Goal: Task Accomplishment & Management: Use online tool/utility

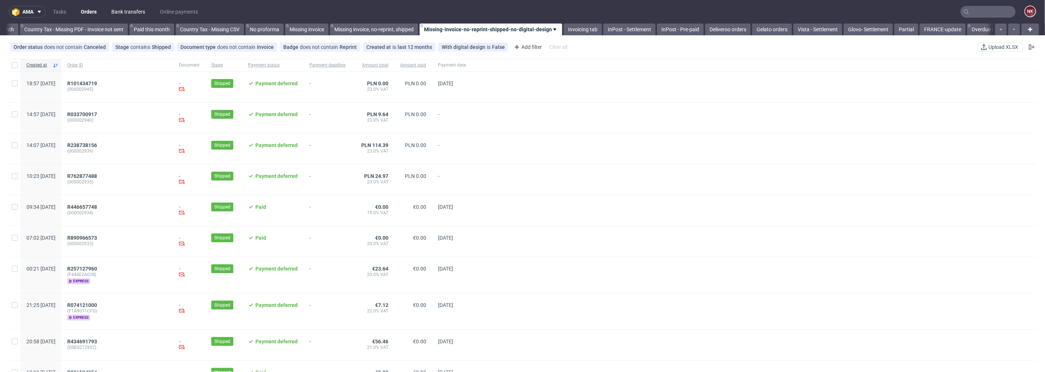
scroll to position [0, 831]
click at [128, 10] on link "Bank transfers" at bounding box center [128, 12] width 43 height 12
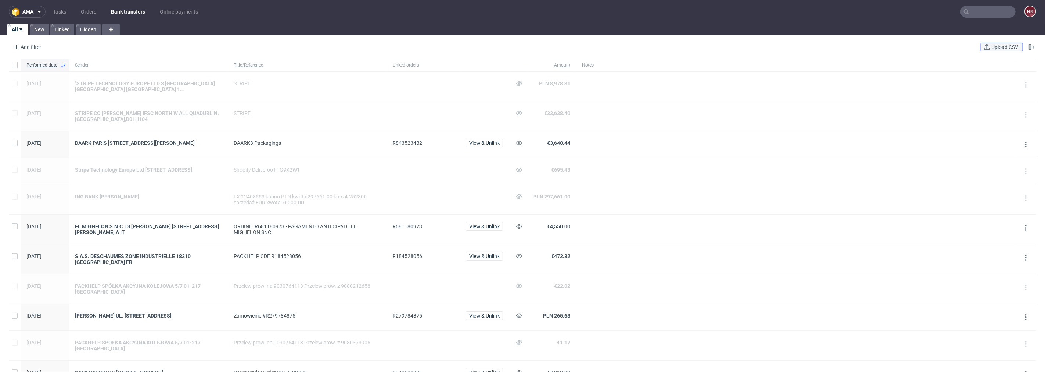
click at [990, 45] on span "Upload CSV" at bounding box center [1005, 46] width 30 height 5
click at [42, 28] on link "New" at bounding box center [39, 30] width 19 height 12
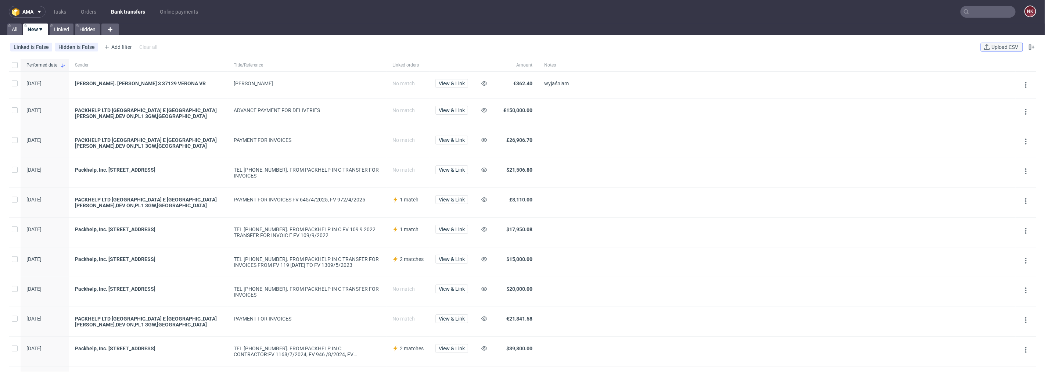
click at [1006, 44] on span "Upload CSV" at bounding box center [1005, 46] width 30 height 5
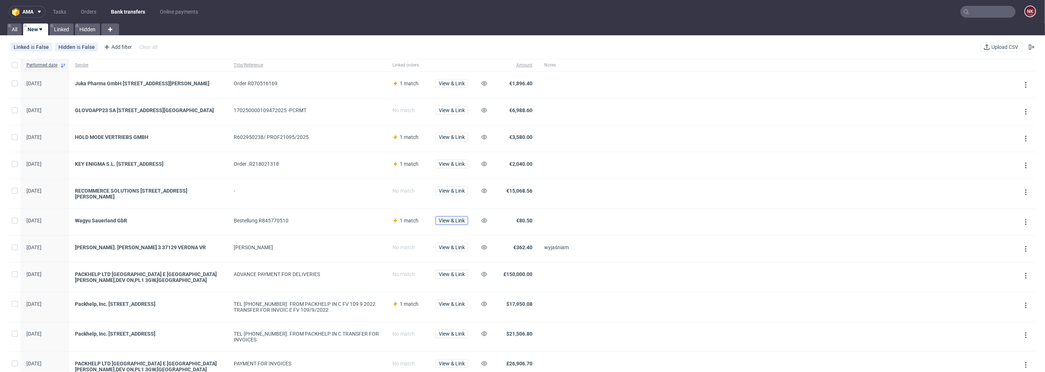
click at [454, 223] on span "View & Link" at bounding box center [452, 220] width 26 height 5
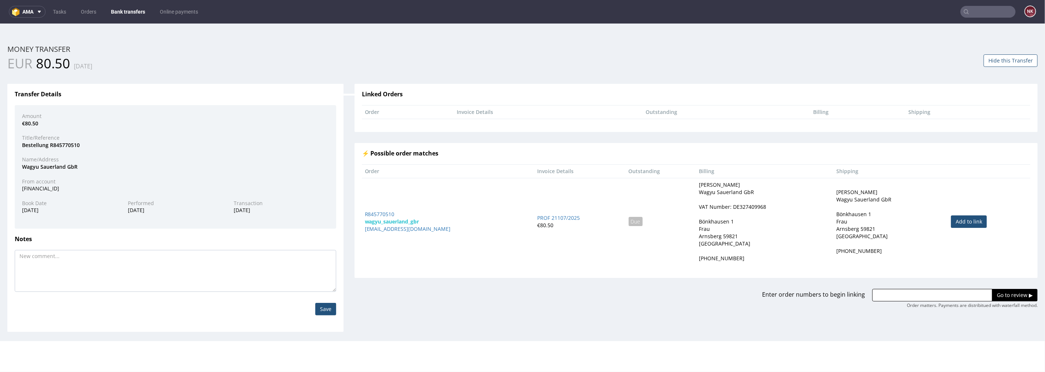
click at [971, 219] on link "Add to link" at bounding box center [969, 221] width 36 height 12
type input "R845770510"
click at [1001, 298] on input "Go to review ▶" at bounding box center [1015, 295] width 46 height 12
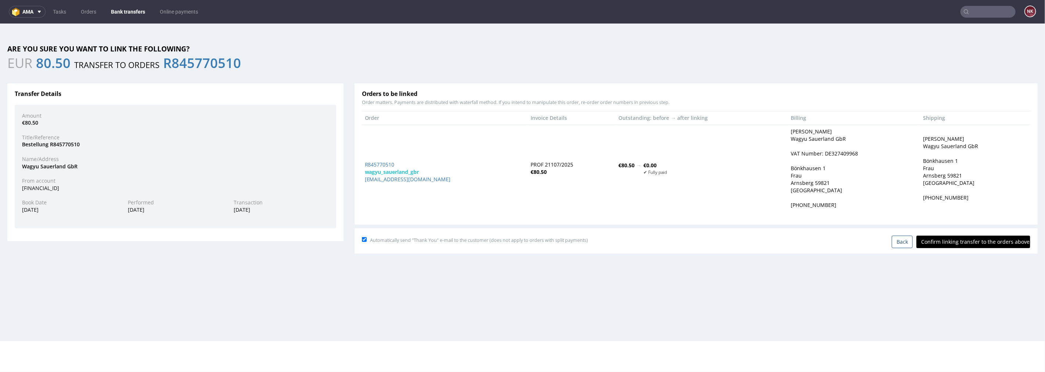
click at [985, 243] on input "Confirm linking transfer to the orders above" at bounding box center [974, 241] width 114 height 12
type input "In progress..."
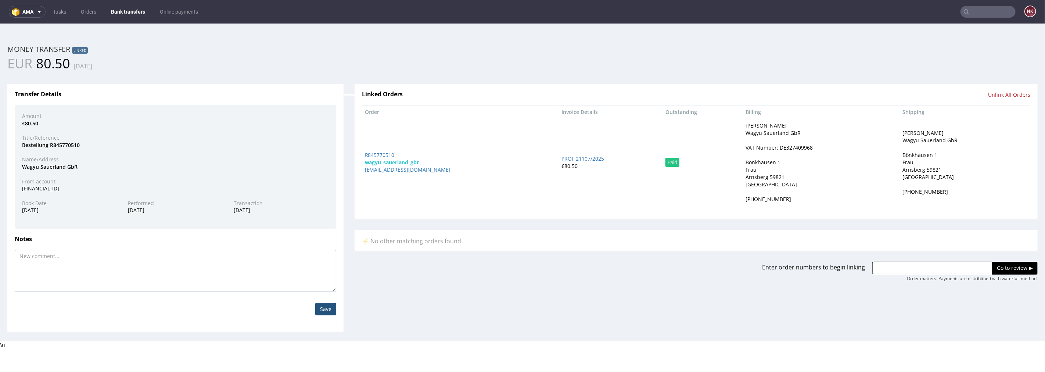
click at [137, 10] on link "Bank transfers" at bounding box center [128, 12] width 43 height 12
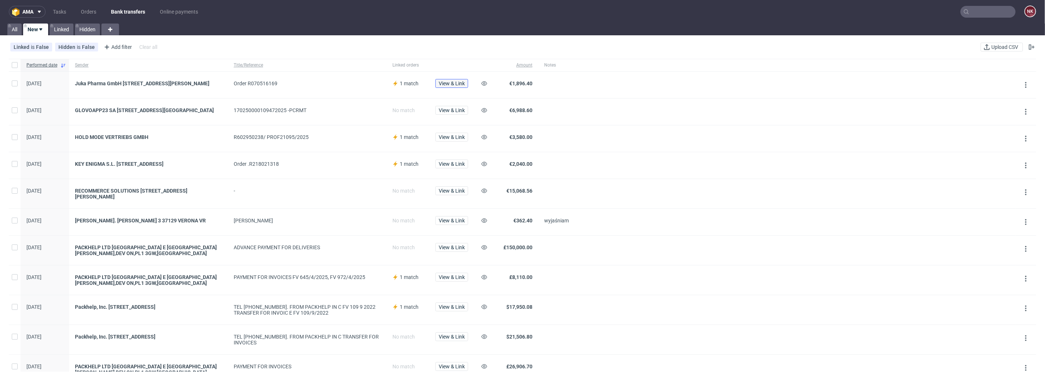
click at [451, 81] on span "View & Link" at bounding box center [452, 83] width 26 height 5
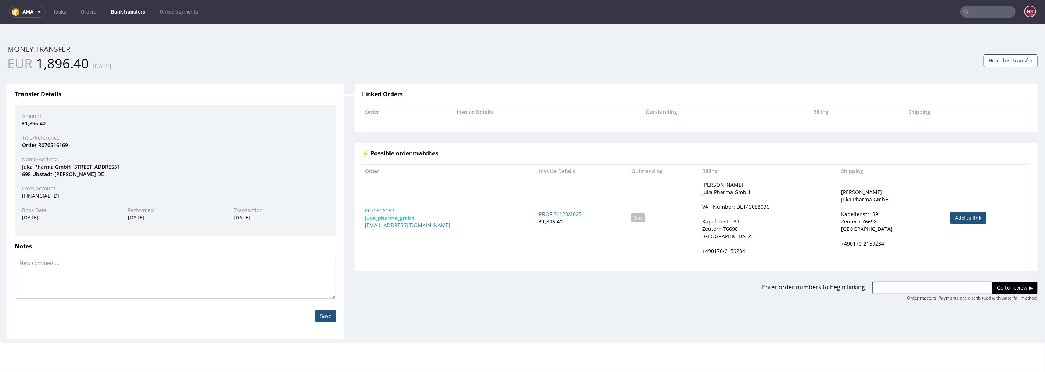
click at [957, 221] on link "Add to link" at bounding box center [969, 217] width 36 height 12
type input "R070516169"
click at [992, 287] on input "Go to review ▶" at bounding box center [1015, 287] width 46 height 12
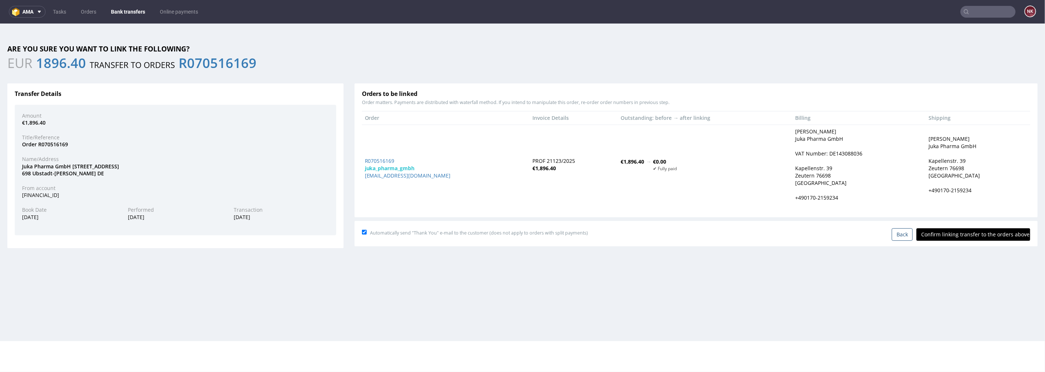
click at [961, 239] on input "Confirm linking transfer to the orders above" at bounding box center [974, 234] width 114 height 12
type input "In progress..."
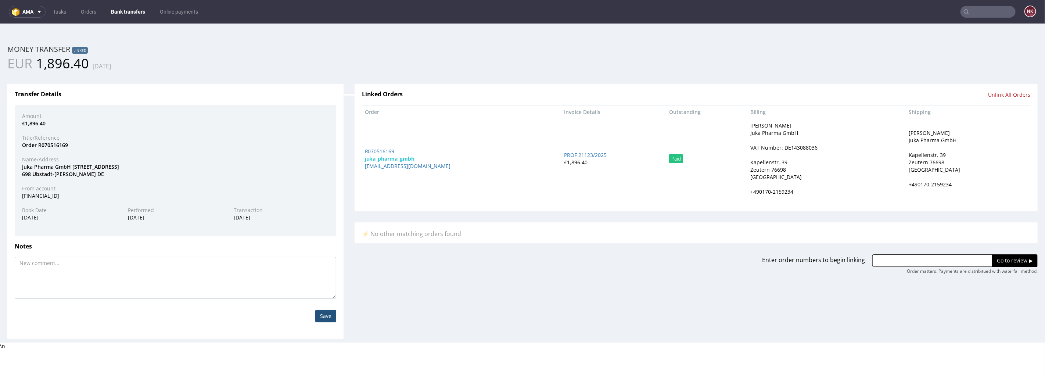
click at [133, 16] on link "Bank transfers" at bounding box center [128, 12] width 43 height 12
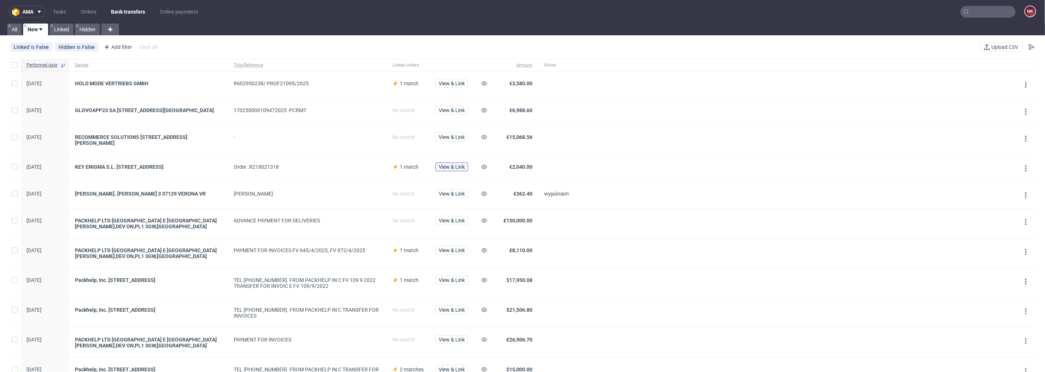
click at [453, 169] on span "View & Link" at bounding box center [452, 166] width 26 height 5
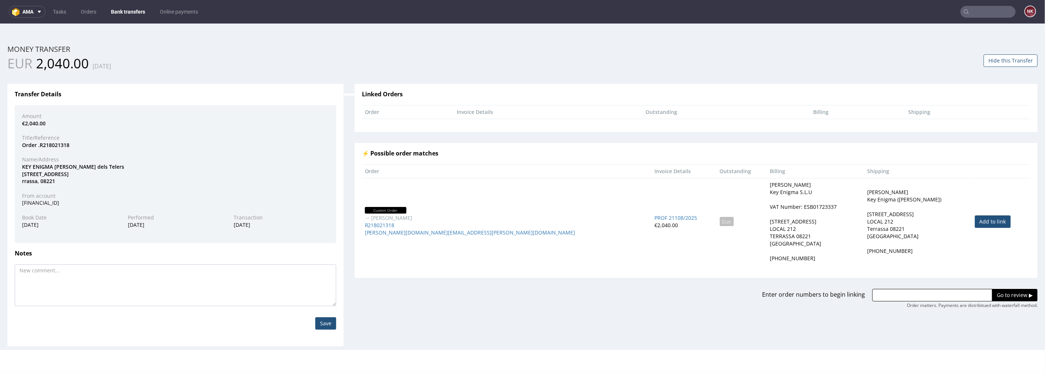
click at [975, 225] on link "Add to link" at bounding box center [993, 221] width 36 height 12
type input "R218021318"
click at [992, 297] on input "Go to review ▶" at bounding box center [1015, 295] width 46 height 12
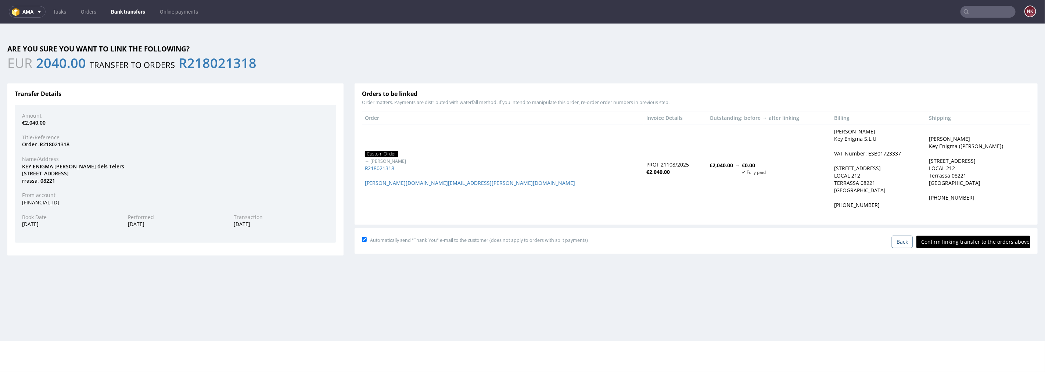
click at [964, 247] on input "Confirm linking transfer to the orders above" at bounding box center [974, 241] width 114 height 12
type input "In progress..."
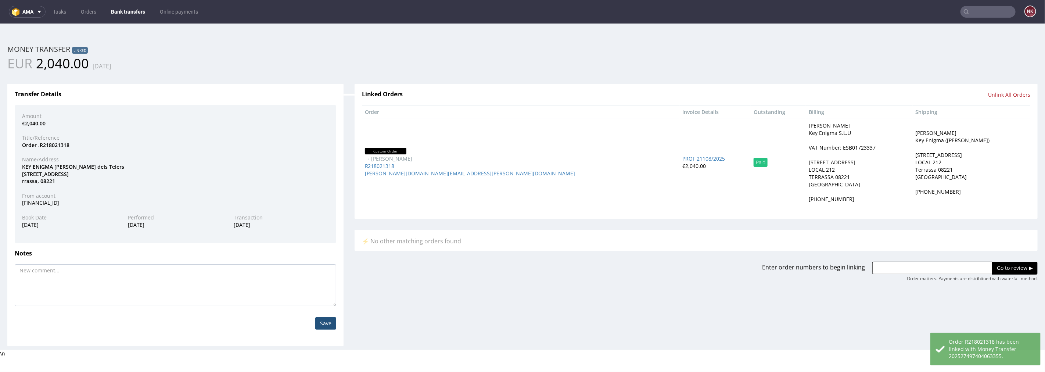
click at [127, 13] on link "Bank transfers" at bounding box center [128, 12] width 43 height 12
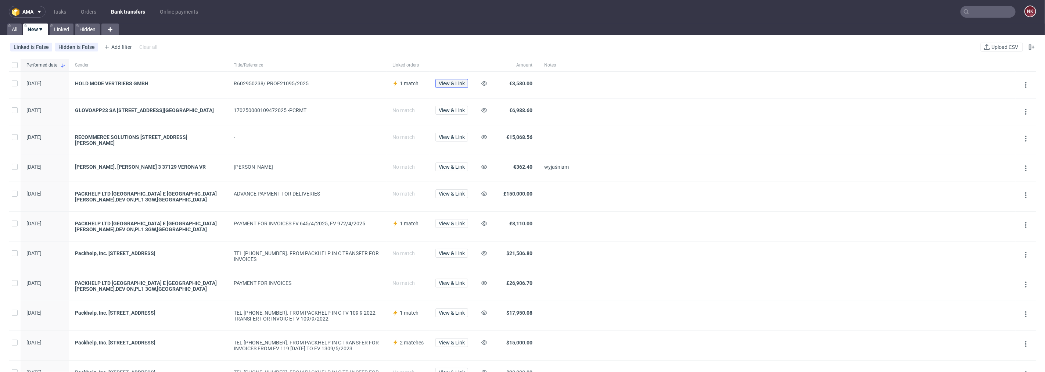
click at [454, 81] on span "View & Link" at bounding box center [452, 83] width 26 height 5
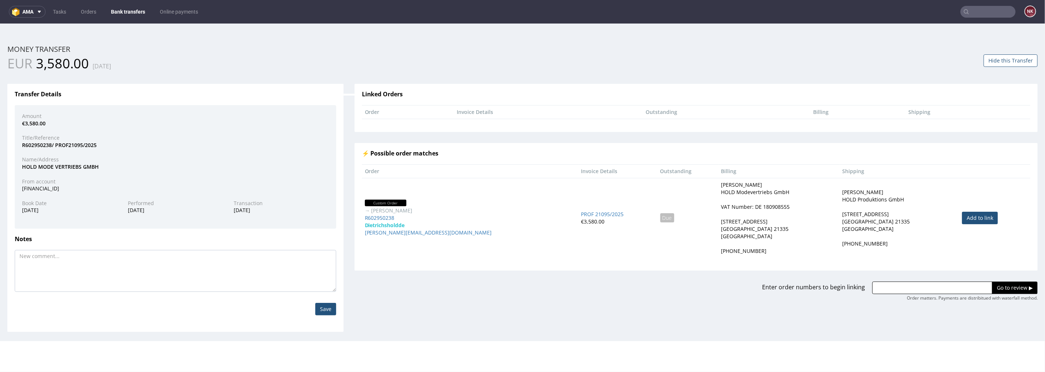
click at [962, 215] on link "Add to link" at bounding box center [980, 217] width 36 height 12
type input "R602950238"
click at [1007, 288] on input "Go to review ▶" at bounding box center [1015, 287] width 46 height 12
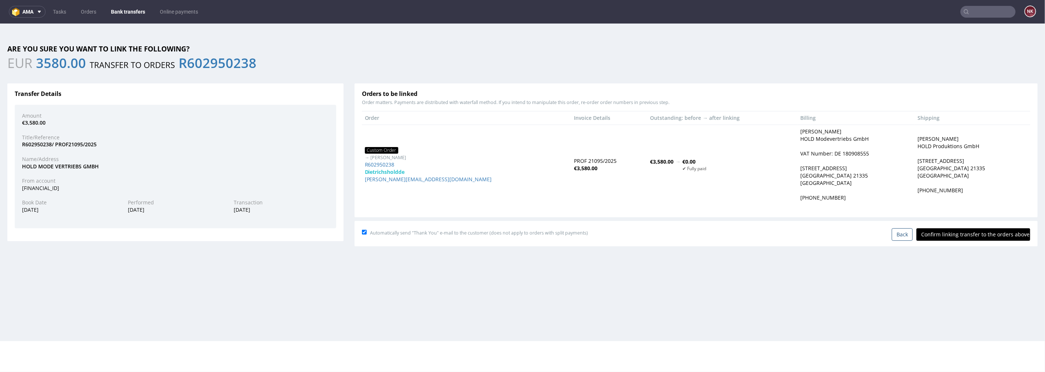
click at [939, 229] on input "Confirm linking transfer to the orders above" at bounding box center [974, 234] width 114 height 12
type input "In progress..."
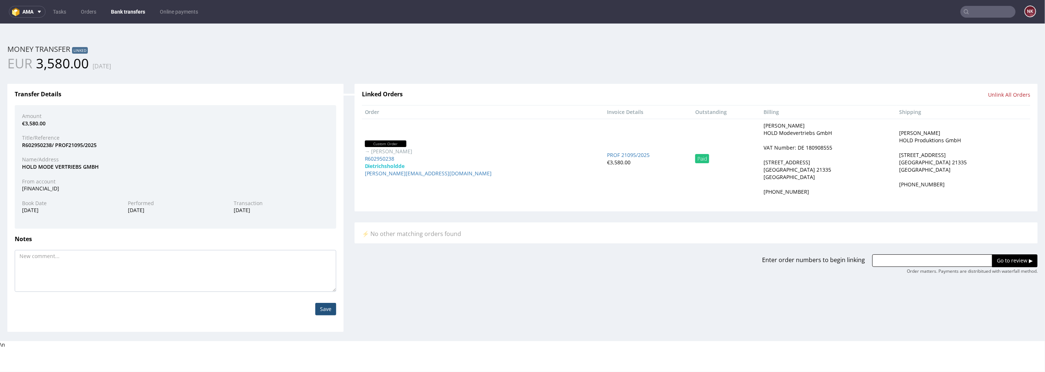
click at [125, 1] on nav "ama Tasks Orders Bank transfers Online payments NK" at bounding box center [522, 12] width 1045 height 24
click at [125, 8] on link "Bank transfers" at bounding box center [128, 12] width 43 height 12
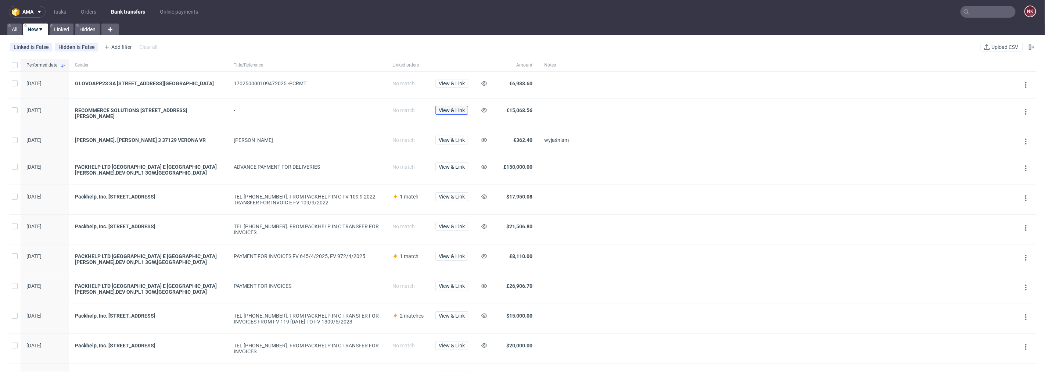
click at [451, 110] on span "View & Link" at bounding box center [452, 110] width 26 height 5
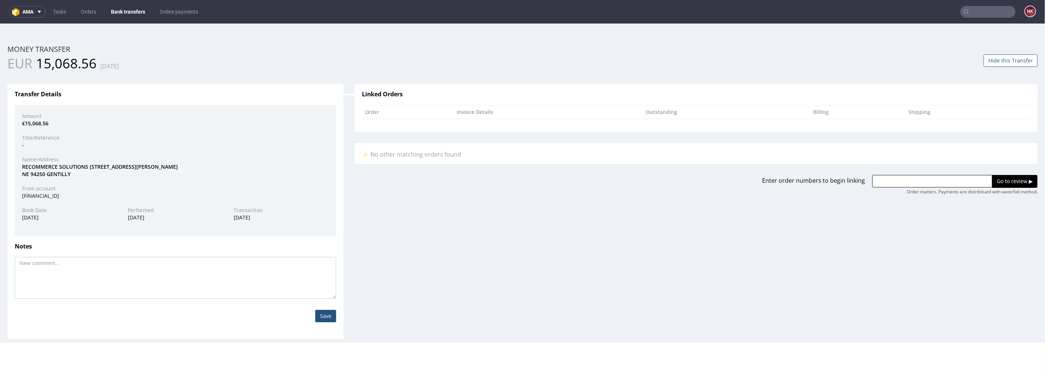
click at [41, 168] on div "RECOMMERCE SOLUTIONS 54 AVENUE LENI NE 94250 GENTILLY" at bounding box center [176, 170] width 318 height 14
copy div "RECOMMERCE"
click at [916, 187] on input "text" at bounding box center [933, 181] width 120 height 12
paste input "R352553663"
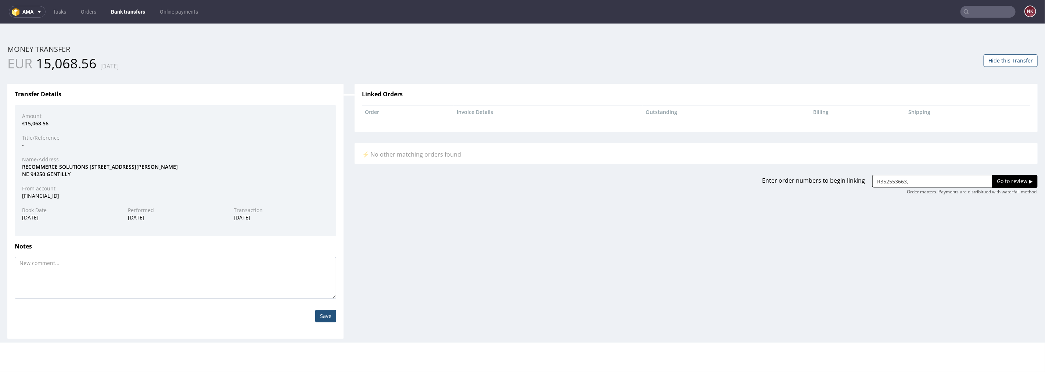
paste input "R949639174"
type input "R352553663, R949639174"
click at [1008, 178] on input "Go to review ▶" at bounding box center [1015, 181] width 46 height 12
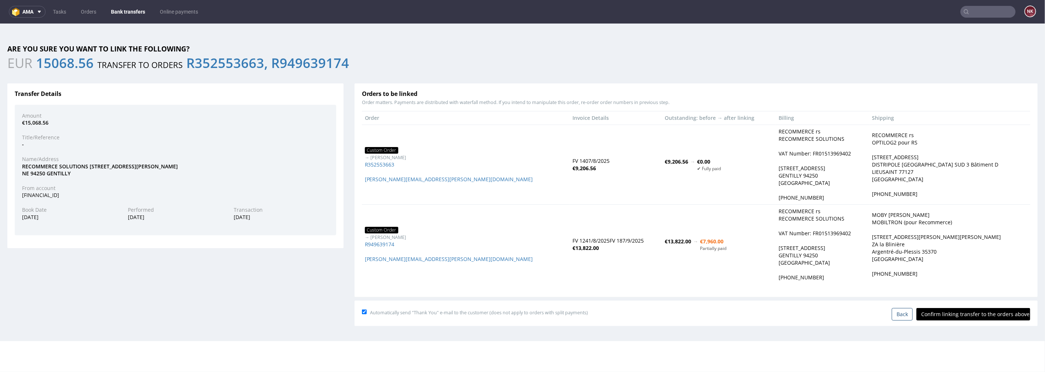
click at [968, 309] on input "Confirm linking transfer to the orders above" at bounding box center [974, 314] width 114 height 12
type input "In progress..."
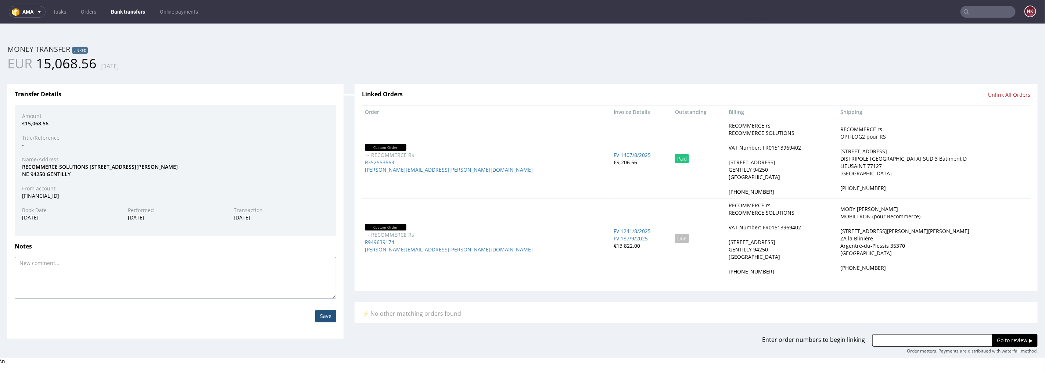
click at [208, 290] on textarea at bounding box center [176, 278] width 322 height 42
paste textarea "FV 1241/8/2025"
paste textarea "FV 1407/8/2025"
type textarea "FV 1241/8/2025, FV 1407/8/2025"
click at [331, 314] on input "Save" at bounding box center [325, 315] width 21 height 12
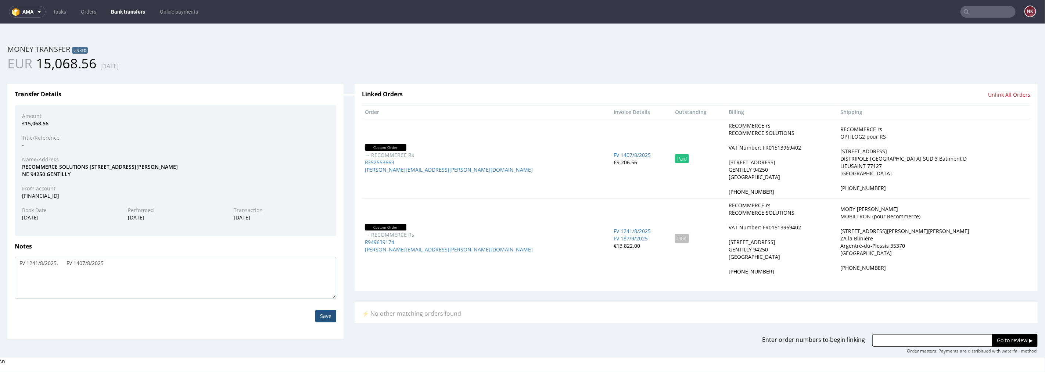
click at [134, 8] on link "Bank transfers" at bounding box center [128, 12] width 43 height 12
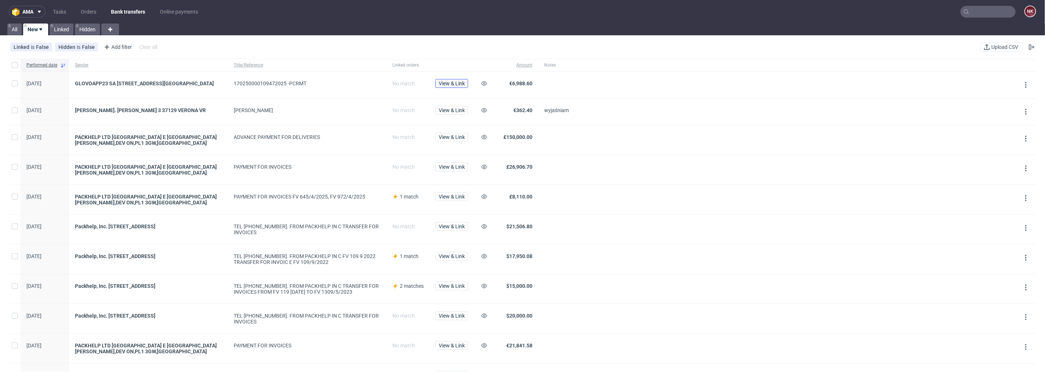
click at [459, 82] on span "View & Link" at bounding box center [452, 83] width 26 height 5
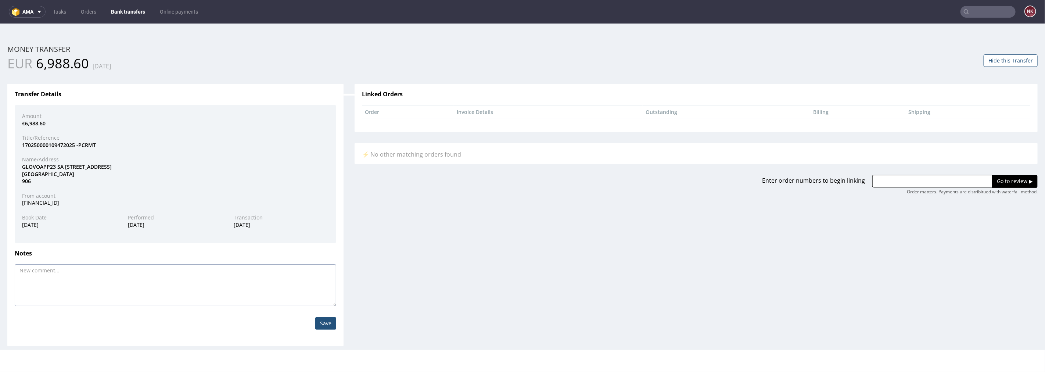
click at [115, 273] on textarea at bounding box center [176, 285] width 322 height 42
paste textarea "FV 285/9/2025"
click at [72, 271] on textarea "FV 285/9/2025, FV 285/9/2025" at bounding box center [176, 285] width 322 height 42
click at [32, 271] on textarea "FV 285/9/2025, FV 285/9/2025" at bounding box center [176, 285] width 322 height 42
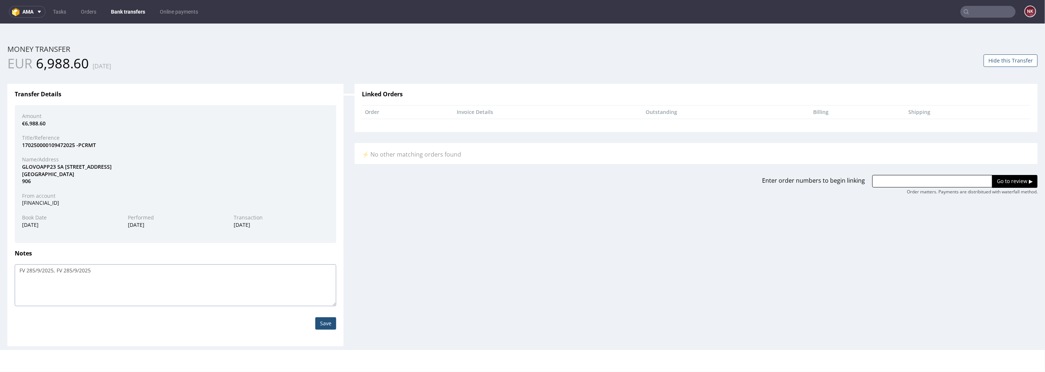
click at [72, 270] on textarea "FV 285/9/2025, FV 285/9/2025" at bounding box center [176, 285] width 322 height 42
drag, startPoint x: 94, startPoint y: 272, endPoint x: 56, endPoint y: 272, distance: 37.9
click at [56, 272] on textarea "FV 285/9/2025, FV 286/9/2025" at bounding box center [176, 285] width 322 height 42
click at [110, 272] on textarea "FV 285/9/2025, FV 286/9/2025" at bounding box center [176, 285] width 322 height 42
paste textarea "FV 286/9/2025"
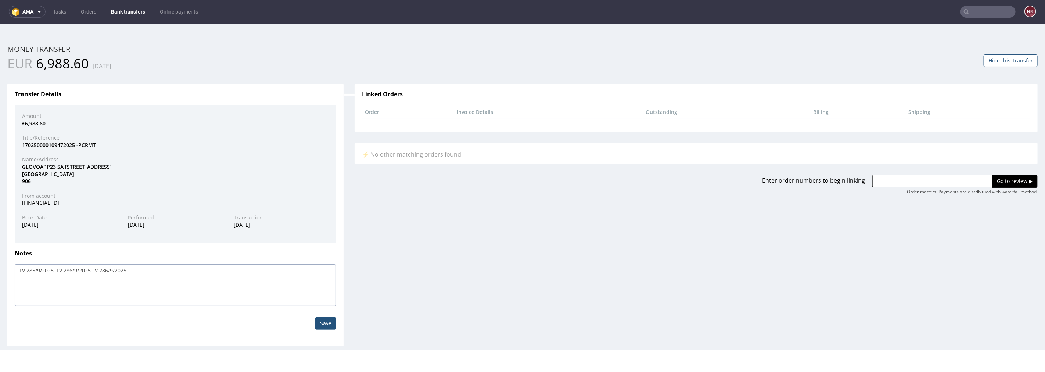
click at [93, 270] on textarea "FV 285/9/2025, FV 286/9/2025,FV 286/9/2025" at bounding box center [176, 285] width 322 height 42
click at [108, 270] on textarea "FV 285/9/2025, FV 286/9/2025, FV 286/9/2025" at bounding box center [176, 285] width 322 height 42
click at [111, 270] on textarea "FV 285/9/2025, FV 286/9/2025, FV 286/9/2025" at bounding box center [176, 285] width 322 height 42
click at [138, 268] on textarea "FV 285/9/2025, FV 286/9/2025, FV 287/9/2025" at bounding box center [176, 285] width 322 height 42
paste textarea "FV 286/9/2025"
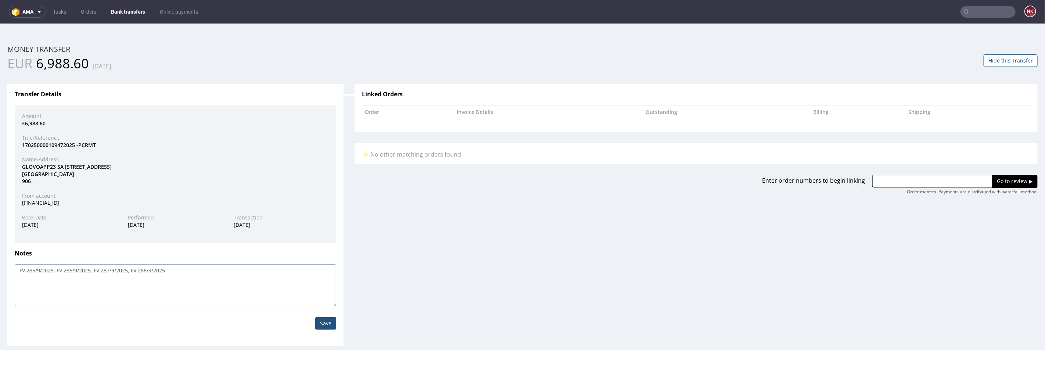
click at [146, 269] on textarea "FV 285/9/2025, FV 286/9/2025, FV 287/9/2025, FV 286/9/2025" at bounding box center [176, 285] width 322 height 42
click at [169, 271] on textarea "FV 285/9/2025, FV 286/9/2025, FV 287/9/2025, FV 288/9/2025" at bounding box center [176, 285] width 322 height 42
paste textarea "FV 286/9/2025"
click at [183, 269] on textarea "FV 285/9/2025, FV 286/9/2025, FV 287/9/2025, FV 288/9/2025, FV 286/9/2025" at bounding box center [176, 285] width 322 height 42
type textarea "FV 285/9/2025, FV 286/9/2025, FV 287/9/2025, FV 288/9/2025, FV 288/9/2025"
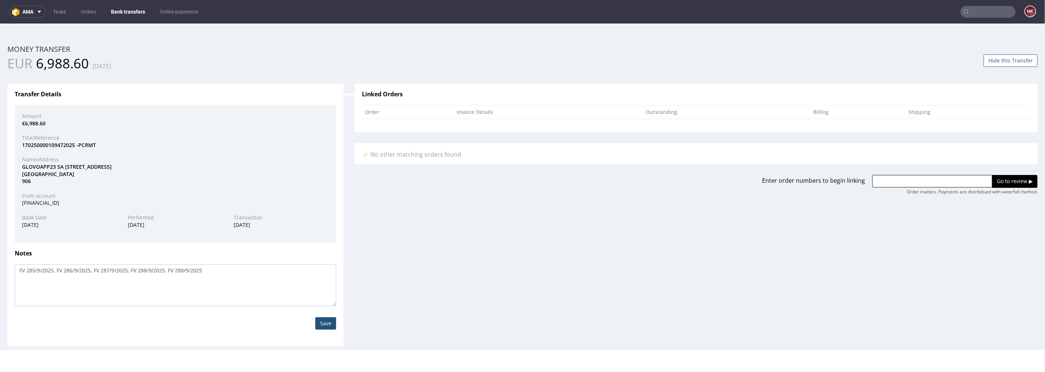
click at [319, 321] on input "Save" at bounding box center [325, 323] width 21 height 12
click at [184, 269] on textarea "FV 285/9/2025, FV 286/9/2025, FV 287/9/2025, FV 288/9/2025, FV 288/9/2025" at bounding box center [176, 285] width 322 height 42
type textarea "FV 285/9/2025, FV 286/9/2025, FV 287/9/2025, FV 288/9/2025, FV 289/9/2025"
click at [328, 318] on input "Save" at bounding box center [325, 323] width 21 height 12
click at [1017, 56] on button "Hide this Transfer" at bounding box center [1011, 60] width 54 height 12
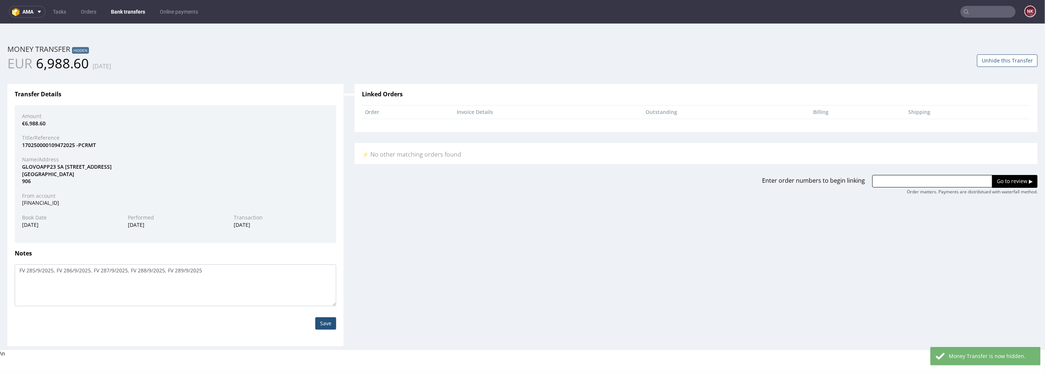
click at [325, 317] on input "Save" at bounding box center [325, 323] width 21 height 12
click at [982, 15] on input "text" at bounding box center [988, 12] width 55 height 12
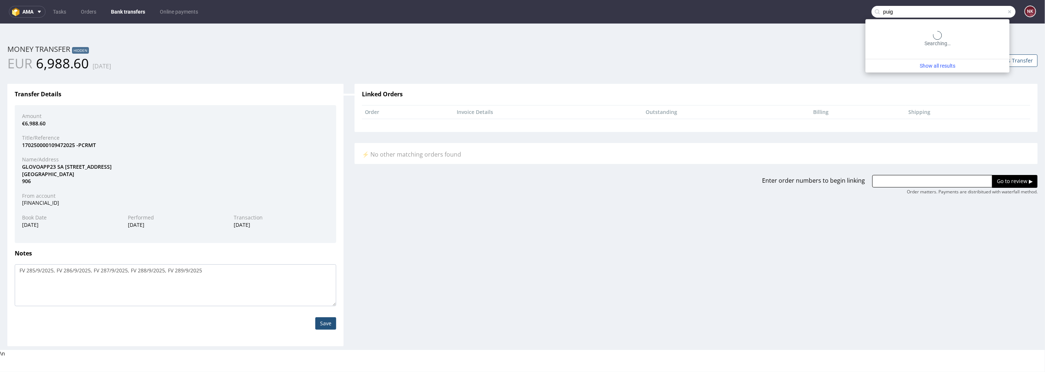
type input "puig"
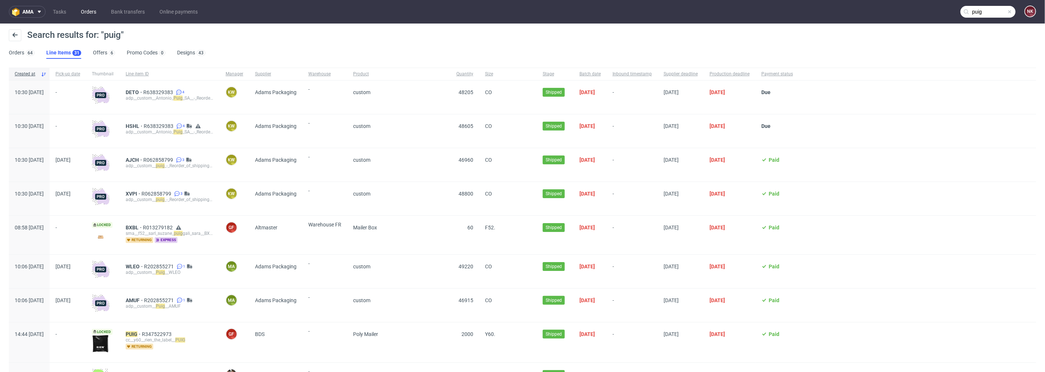
click at [95, 10] on link "Orders" at bounding box center [88, 12] width 24 height 12
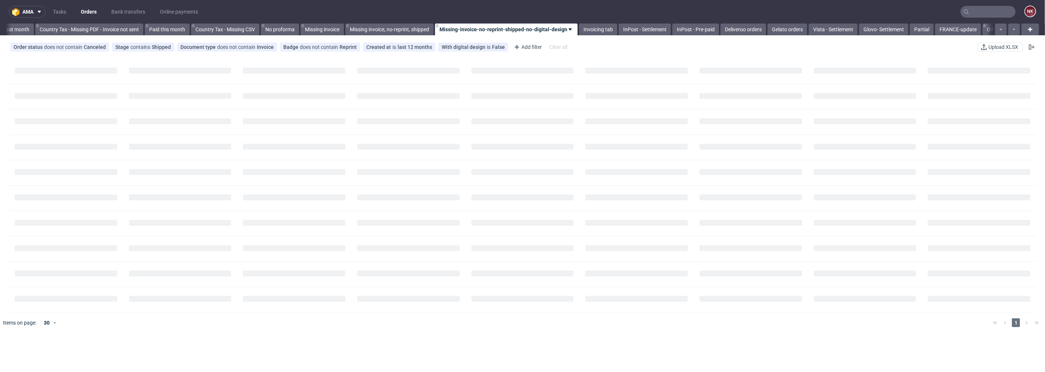
scroll to position [0, 831]
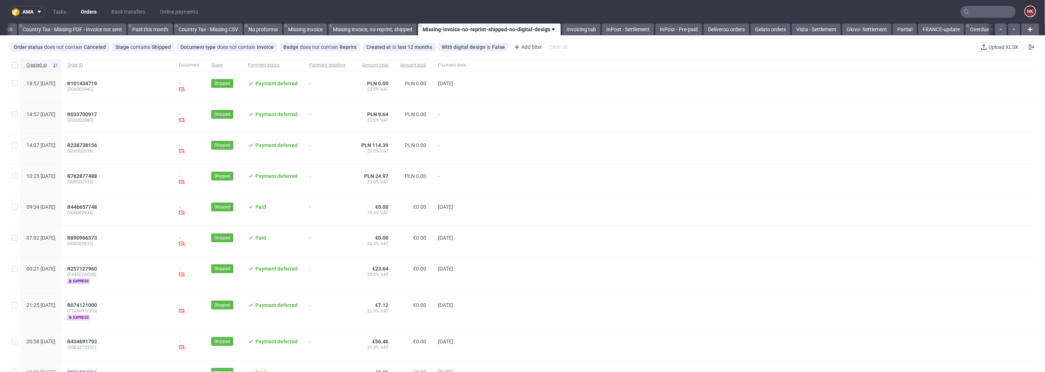
click at [1009, 7] on div at bounding box center [988, 12] width 55 height 12
click at [999, 8] on input "text" at bounding box center [944, 12] width 144 height 12
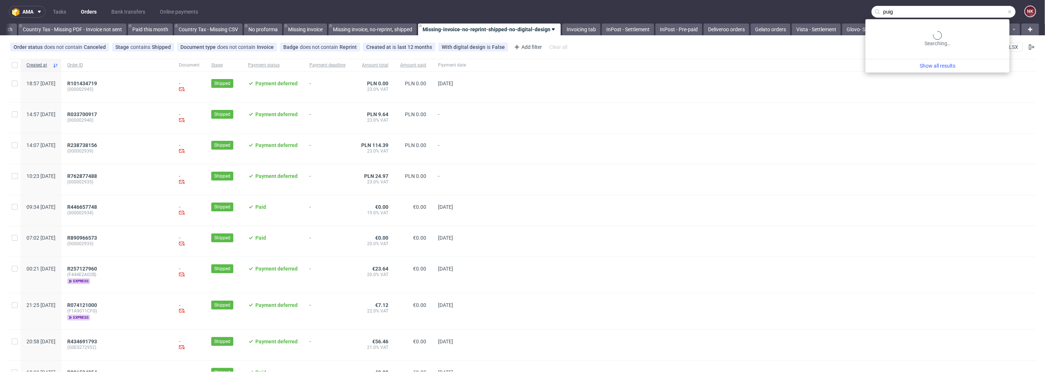
type input "puig"
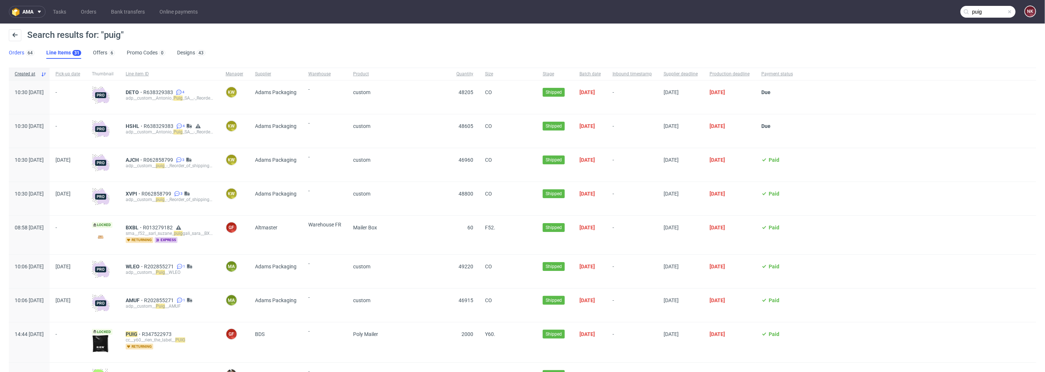
click at [19, 54] on link "Orders 64" at bounding box center [22, 53] width 26 height 12
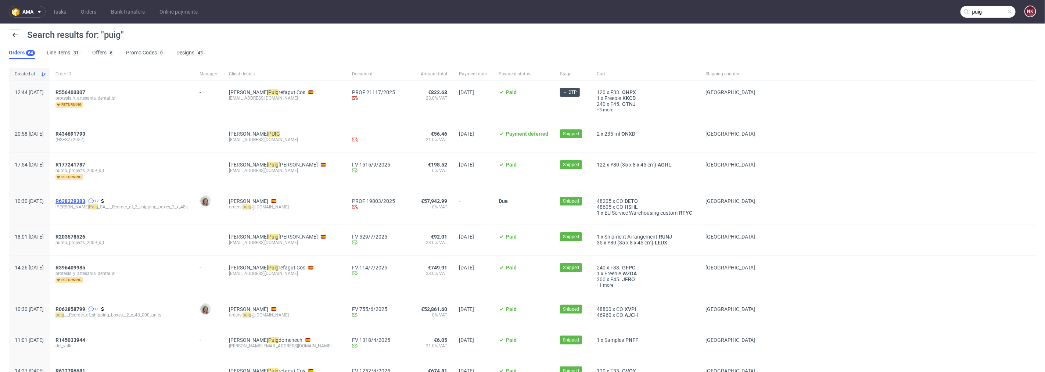
click at [85, 200] on span "R638329383" at bounding box center [71, 201] width 30 height 6
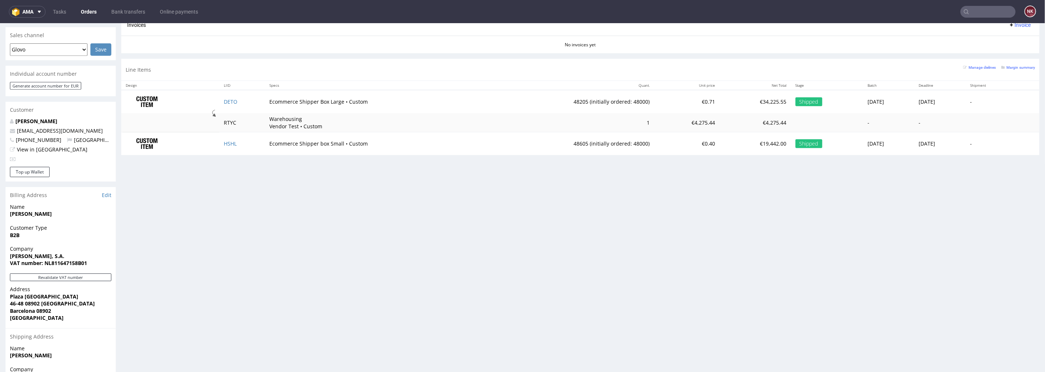
scroll to position [204, 0]
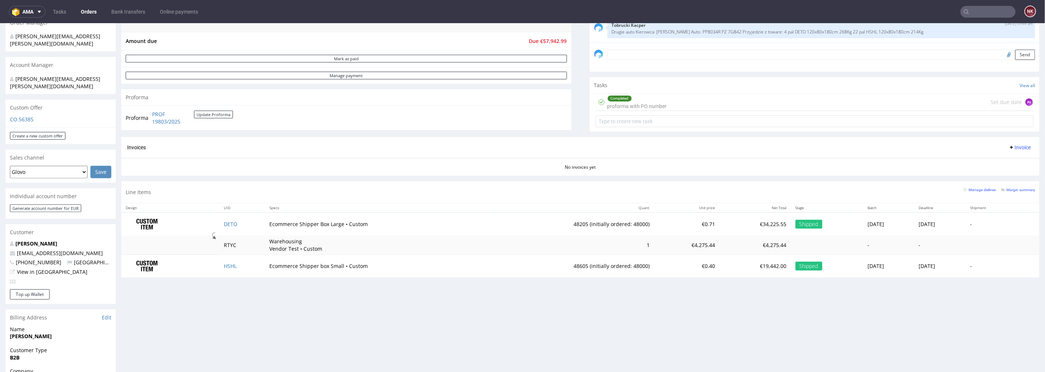
click at [673, 103] on div "Completed proforma with PO number Set due date AŁ" at bounding box center [815, 101] width 439 height 17
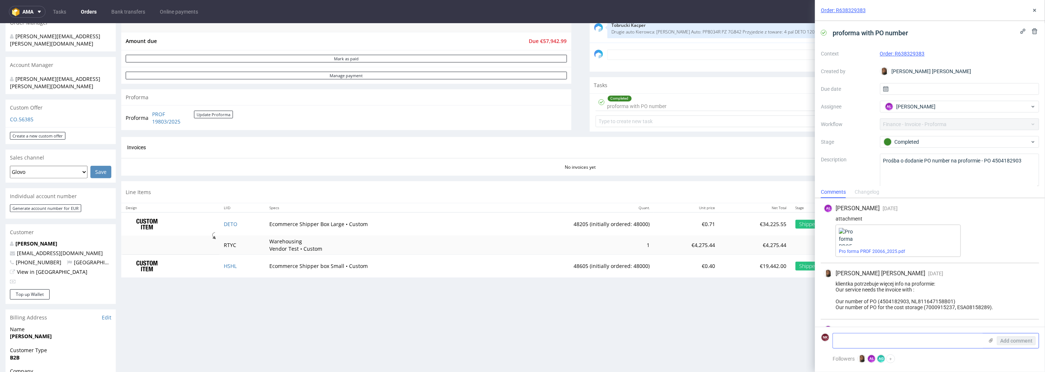
scroll to position [57, 0]
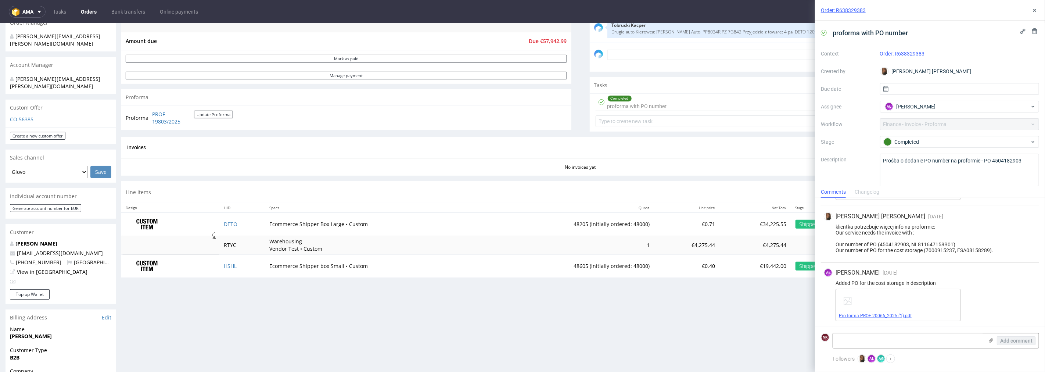
click at [901, 315] on link "Pro forma PROF 20066_2025 (1).pdf" at bounding box center [875, 315] width 73 height 5
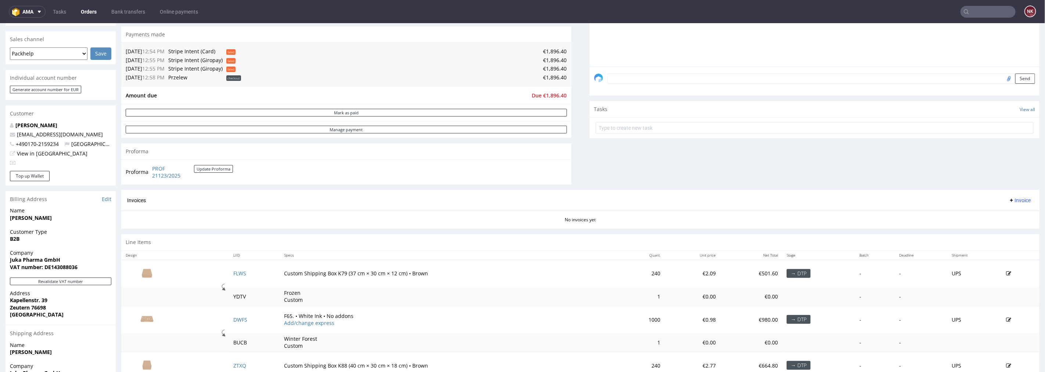
scroll to position [82, 0]
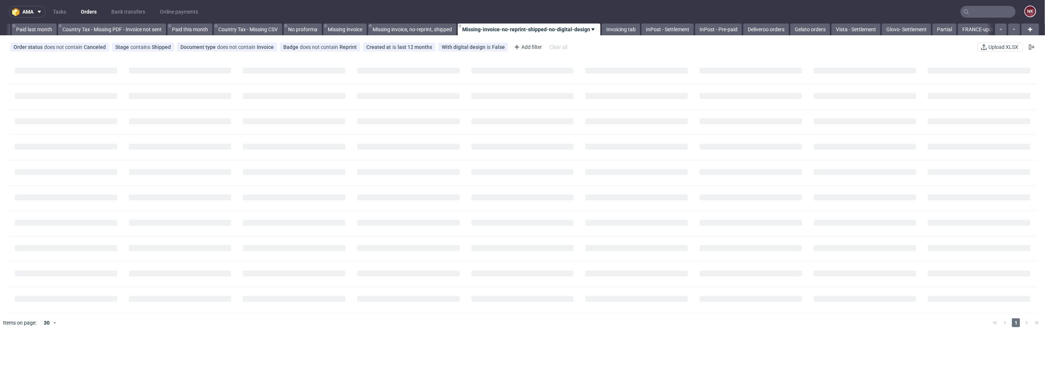
click at [982, 8] on input "text" at bounding box center [988, 12] width 55 height 12
paste input "RECOMMERCE"
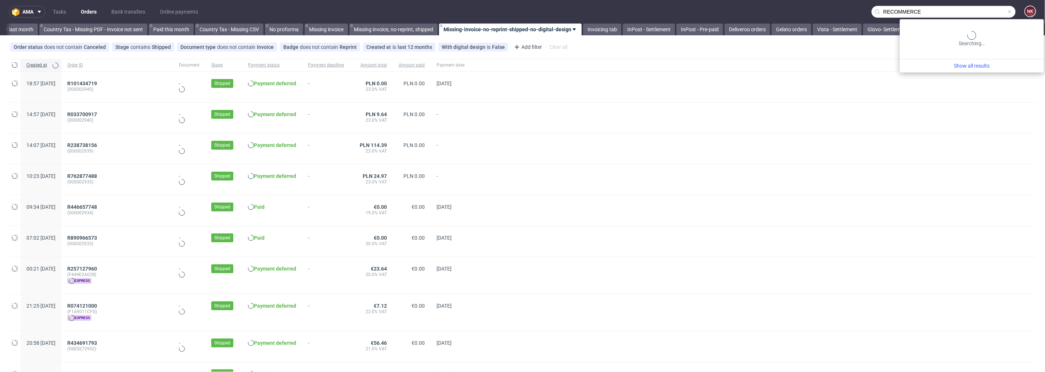
scroll to position [0, 831]
type input "RECOMMERCE"
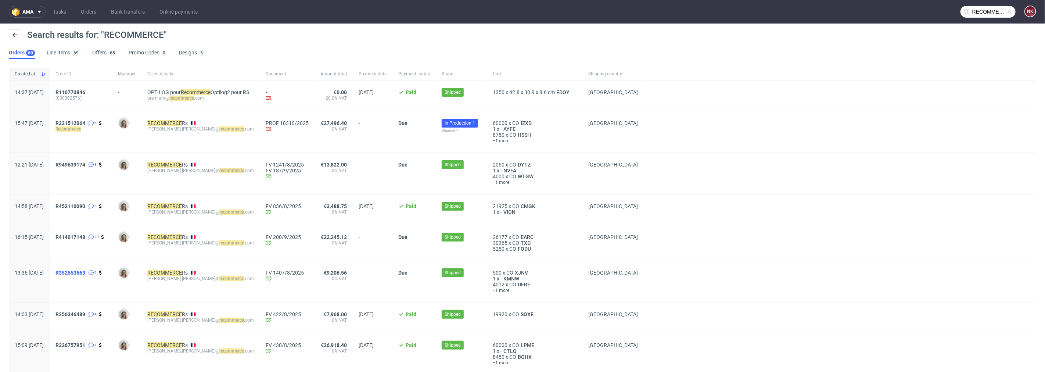
drag, startPoint x: 97, startPoint y: 265, endPoint x: 85, endPoint y: 272, distance: 13.7
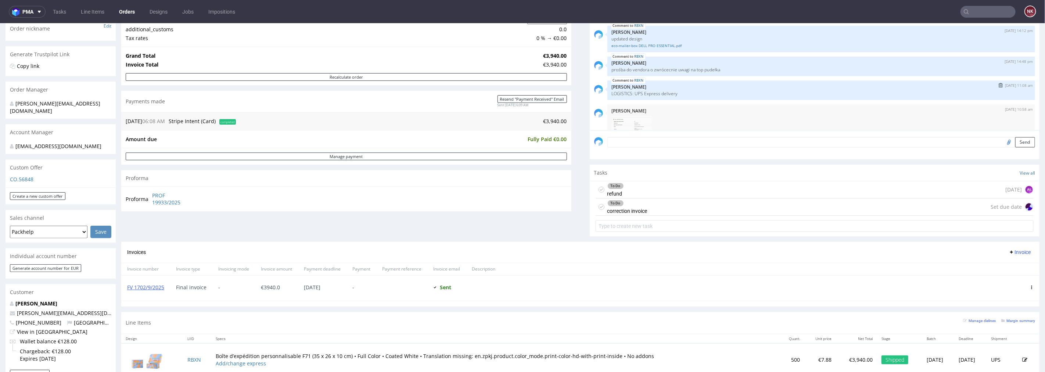
scroll to position [97, 0]
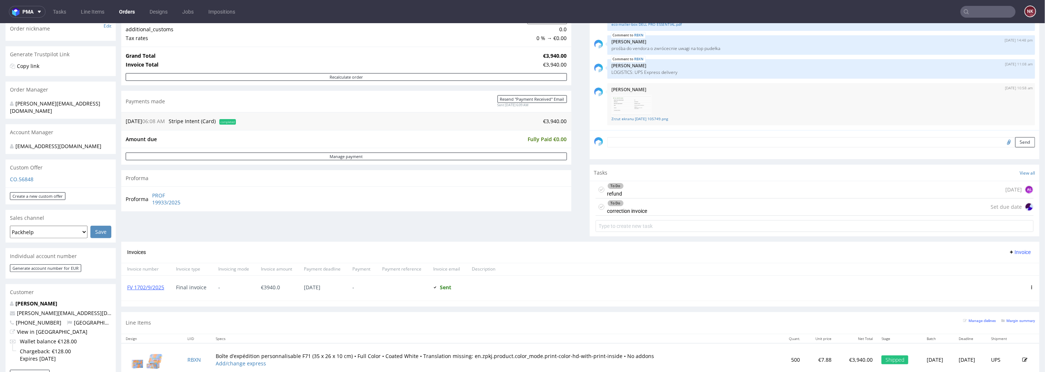
click at [688, 183] on div "To Do refund [DATE] AŁ" at bounding box center [815, 189] width 439 height 17
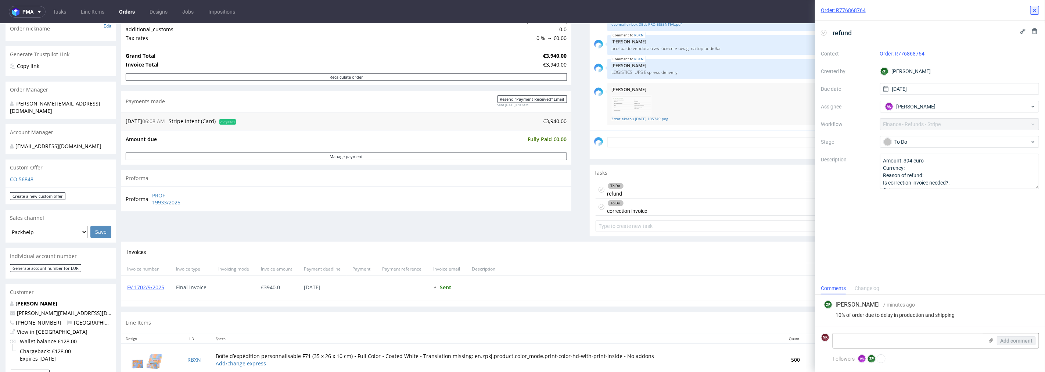
click at [1038, 8] on icon at bounding box center [1035, 10] width 6 height 6
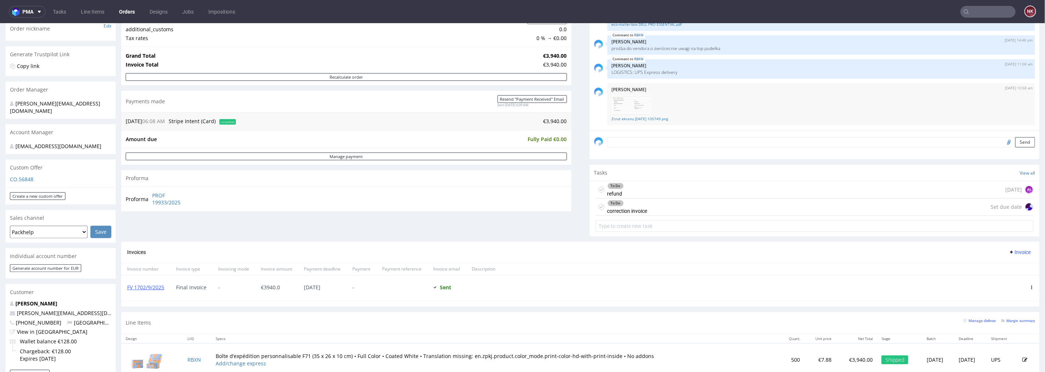
click at [990, 12] on input "text" at bounding box center [988, 12] width 55 height 12
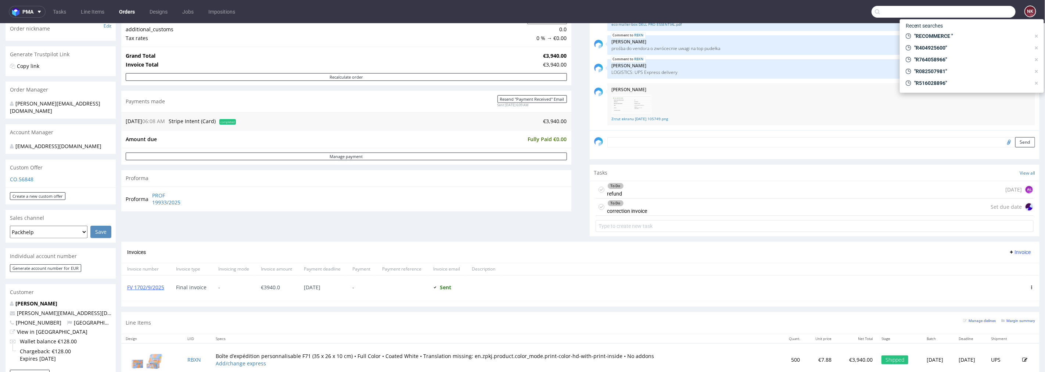
paste input "R077735651"
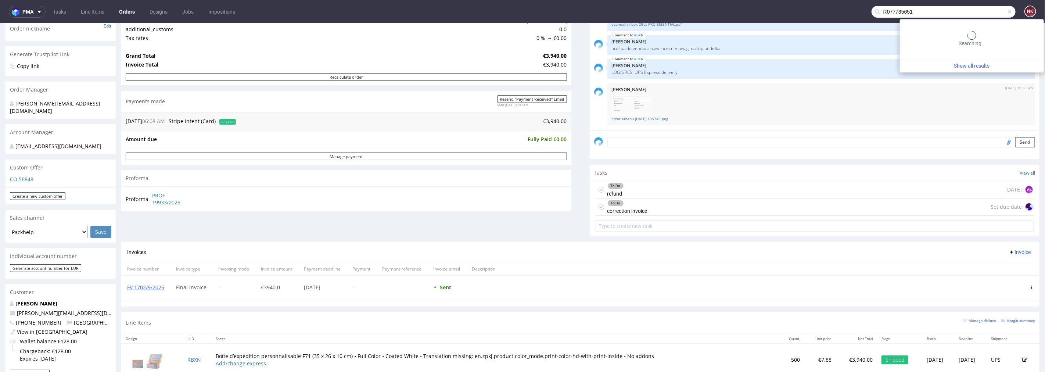
type input "R077735651"
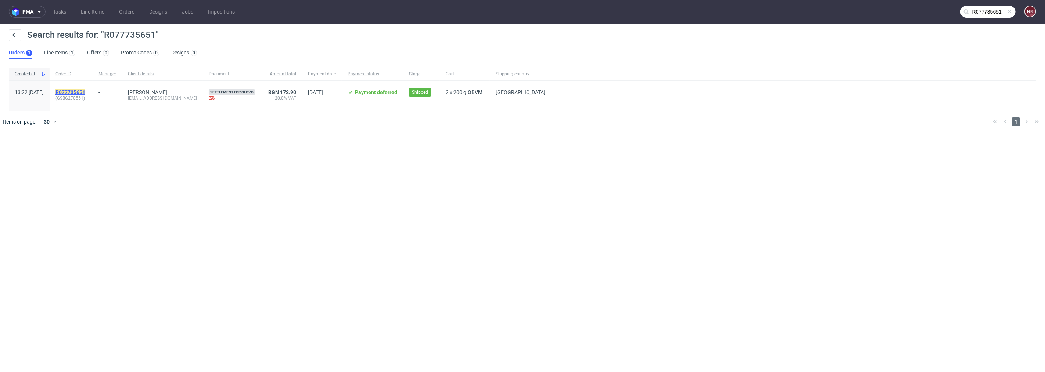
click at [85, 93] on mark "R077735651" at bounding box center [71, 92] width 30 height 6
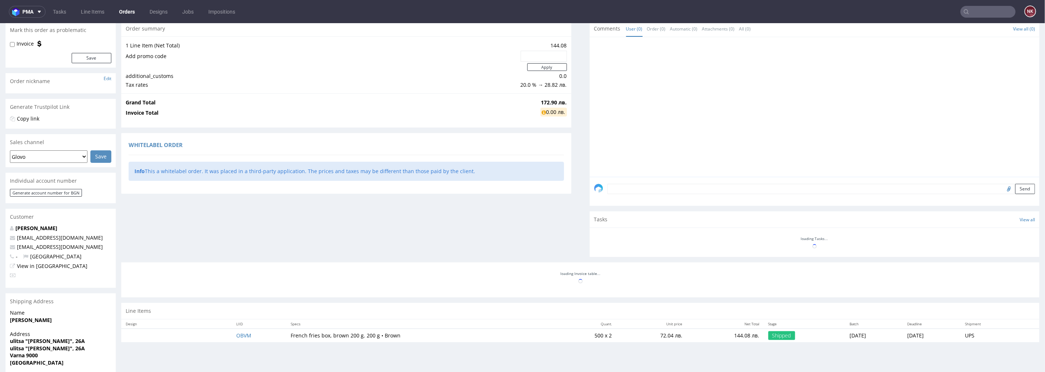
scroll to position [112, 0]
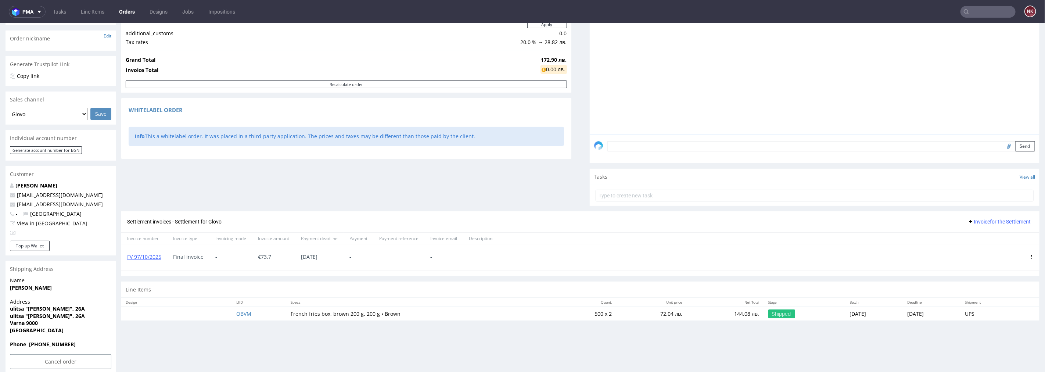
click at [1030, 256] on icon at bounding box center [1032, 257] width 4 height 4
click at [998, 319] on span "Delete invoice" at bounding box center [1002, 322] width 44 height 7
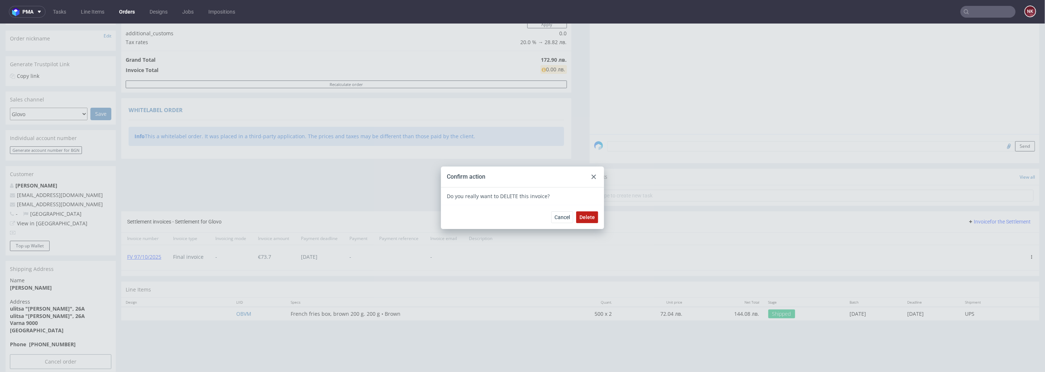
click at [576, 212] on button "Delete" at bounding box center [587, 217] width 22 height 12
click at [995, 9] on input "text" at bounding box center [988, 12] width 55 height 12
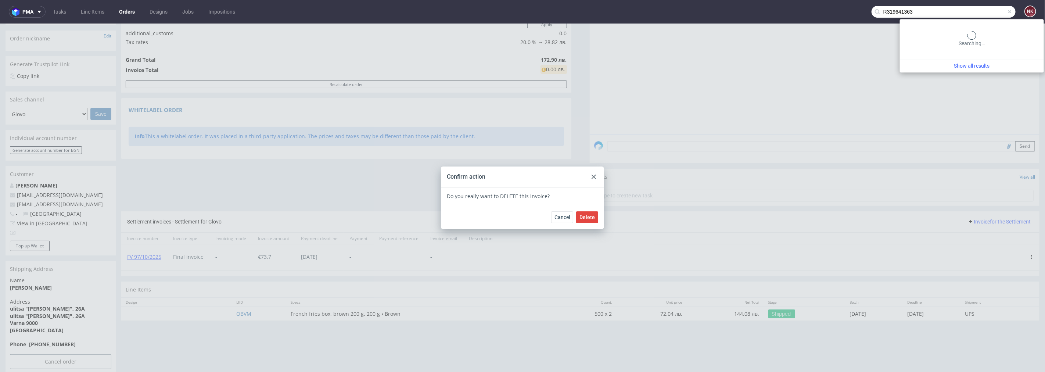
type input "R319641363"
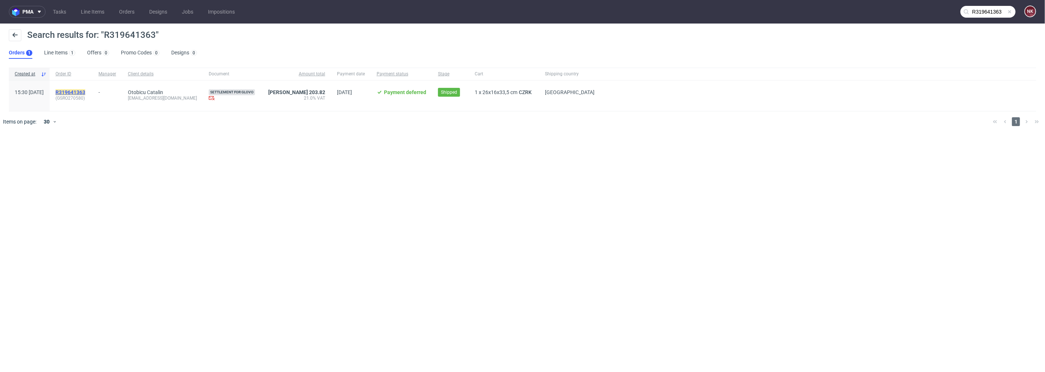
click at [85, 92] on mark "R319641363" at bounding box center [71, 92] width 30 height 6
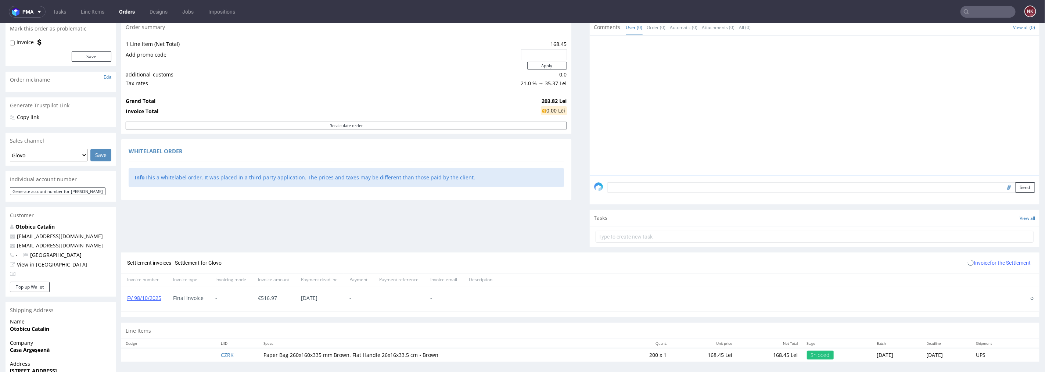
scroll to position [144, 0]
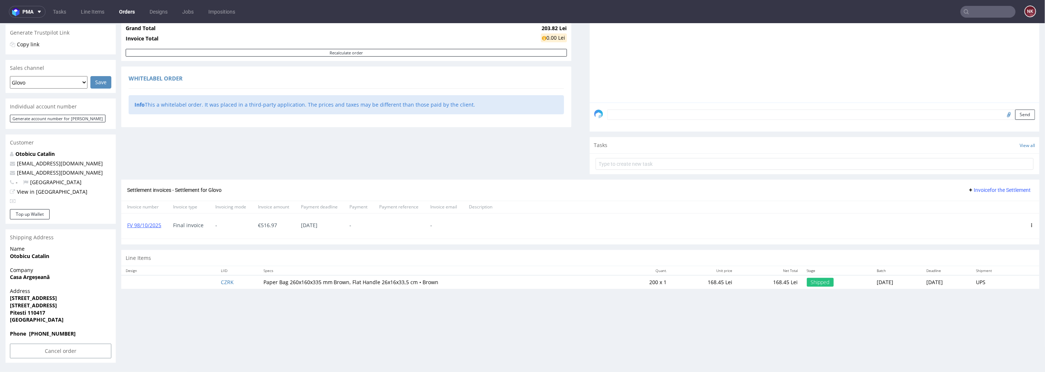
click at [1030, 224] on icon at bounding box center [1032, 225] width 4 height 4
click at [1006, 289] on span "Delete invoice" at bounding box center [1002, 290] width 44 height 7
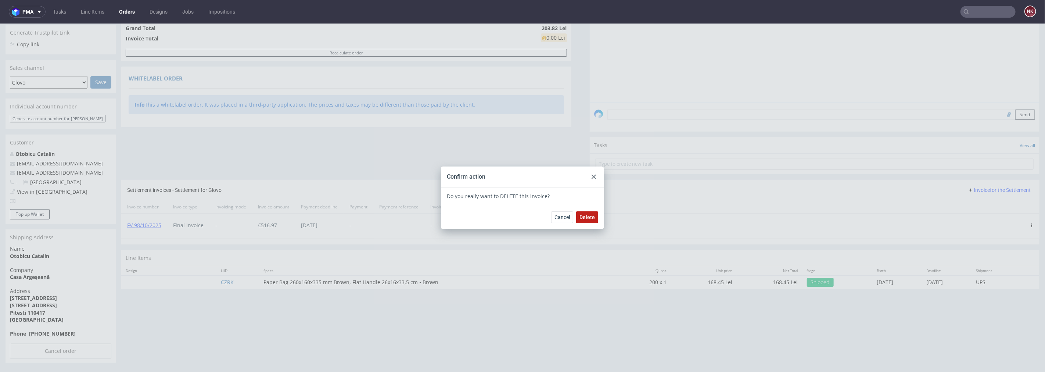
click at [585, 218] on span "Delete" at bounding box center [587, 216] width 15 height 5
